Goal: Task Accomplishment & Management: Manage account settings

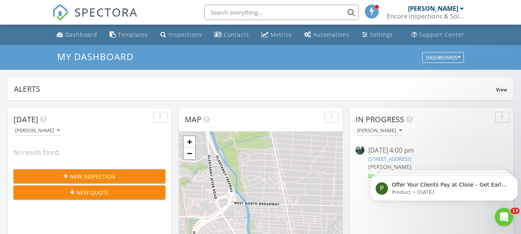
click at [260, 13] on input "text" at bounding box center [281, 12] width 154 height 15
paste input "3045 High"
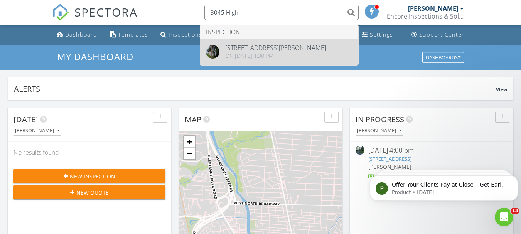
type input "3045 High"
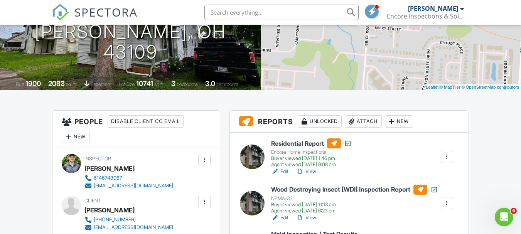
click at [286, 170] on link "Edit" at bounding box center [279, 172] width 17 height 8
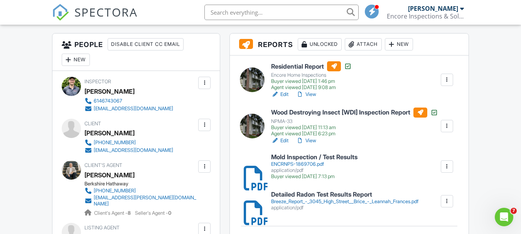
click at [448, 81] on div at bounding box center [447, 80] width 8 height 8
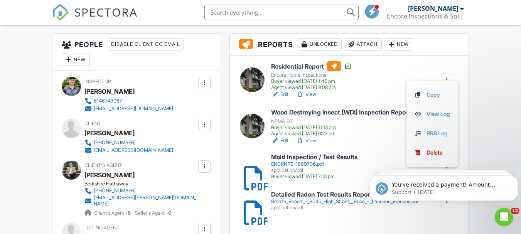
click at [309, 94] on link "View" at bounding box center [306, 95] width 20 height 8
